Goal: Use online tool/utility: Use online tool/utility

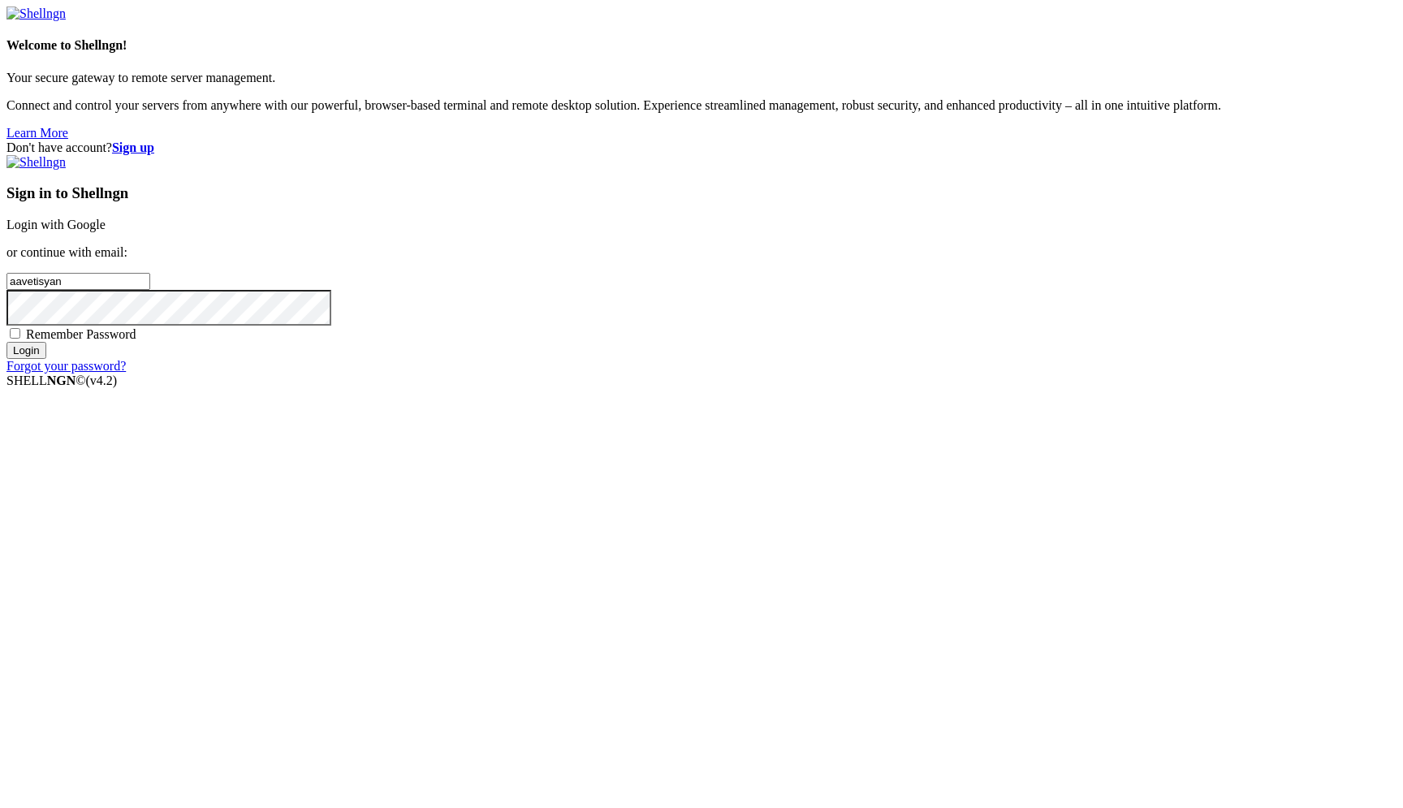
click at [106, 231] on link "Login with Google" at bounding box center [55, 225] width 99 height 14
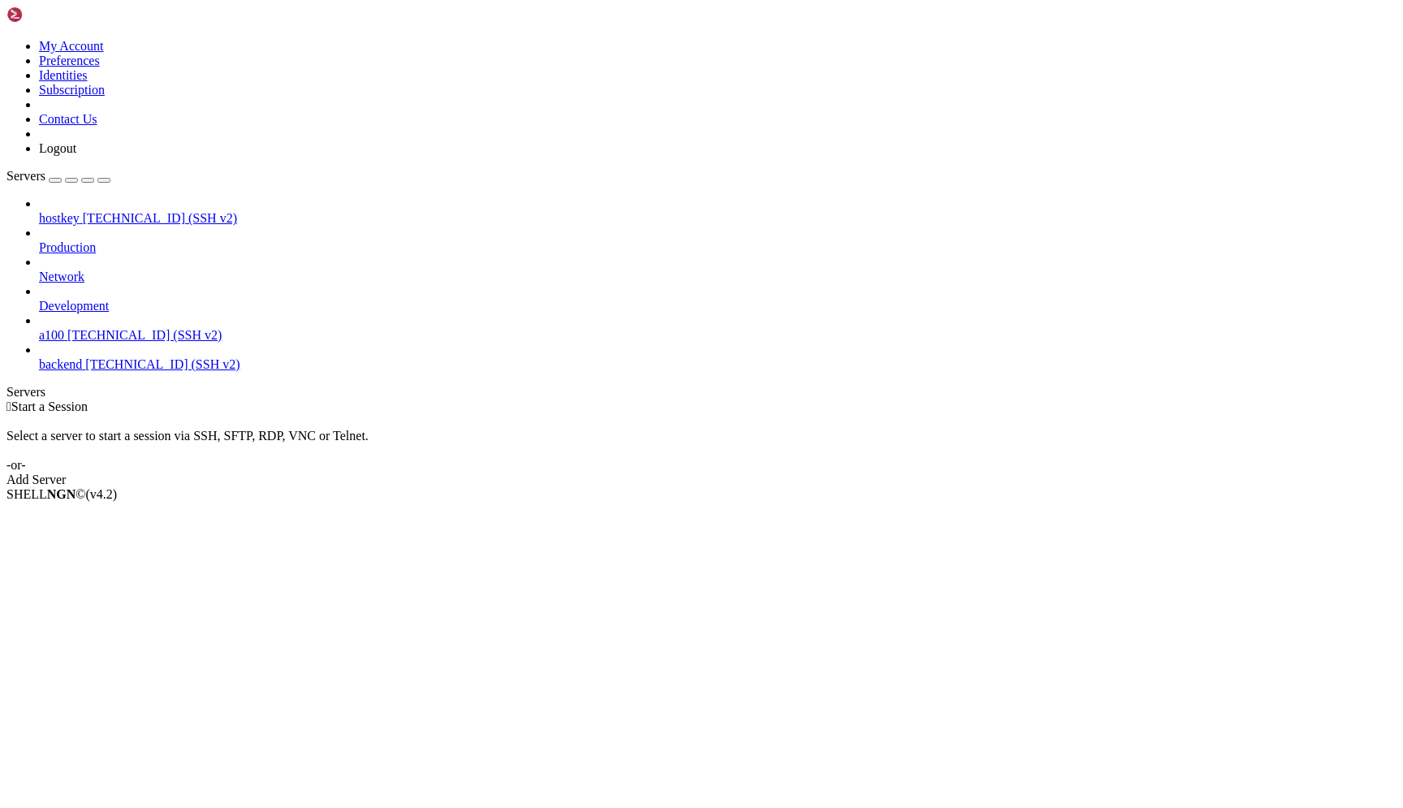
click at [64, 328] on span "a100" at bounding box center [51, 335] width 25 height 14
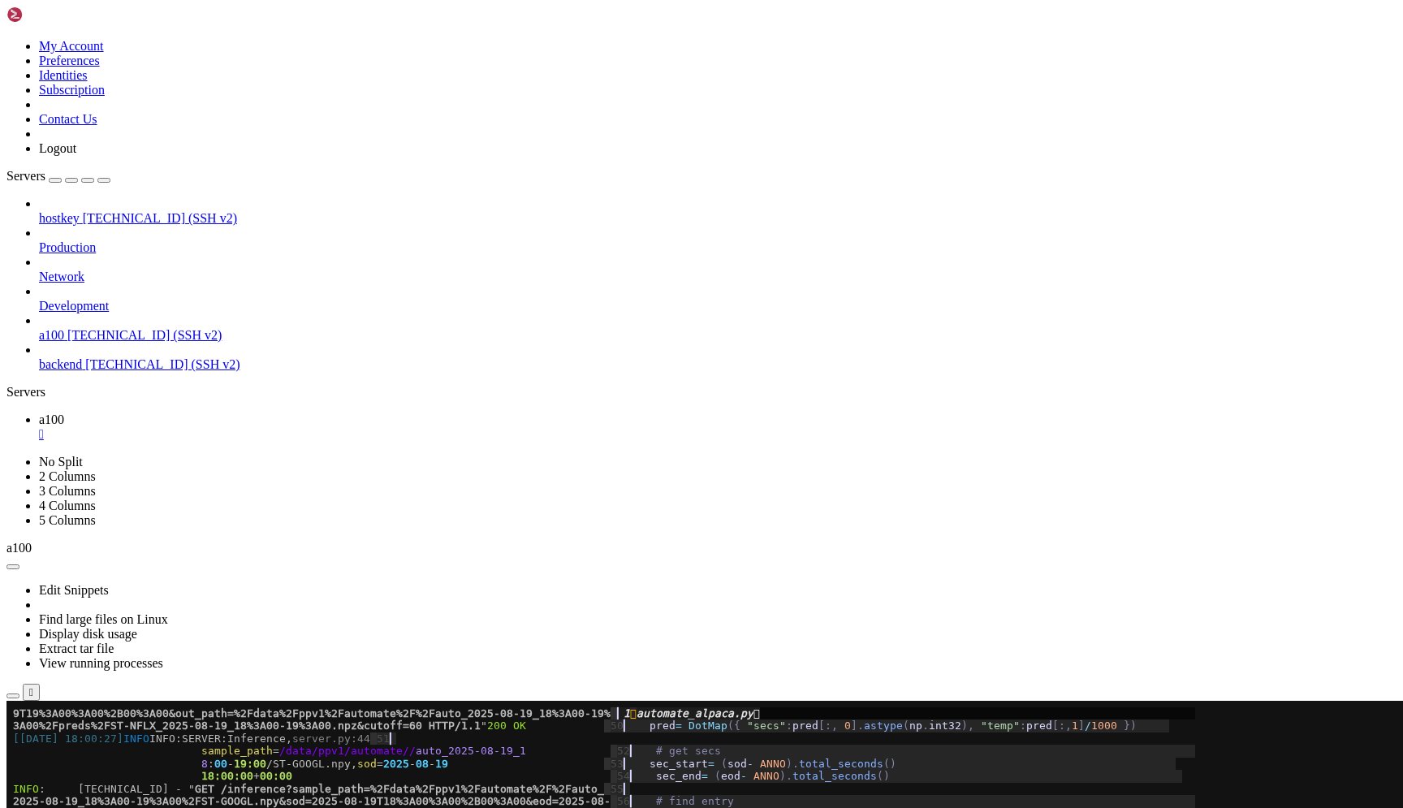
click at [364, 802] on span "2025-08-19_18%3A00-19%3A00%2FST-GOOGL.npy&sod=2025-08-19T18%3A00%3A00%2B00%3A00…" at bounding box center [312, 801] width 598 height 12
click at [354, 753] on span "/data/ppv1/automate//" at bounding box center [347, 751] width 136 height 12
